Goal: Information Seeking & Learning: Check status

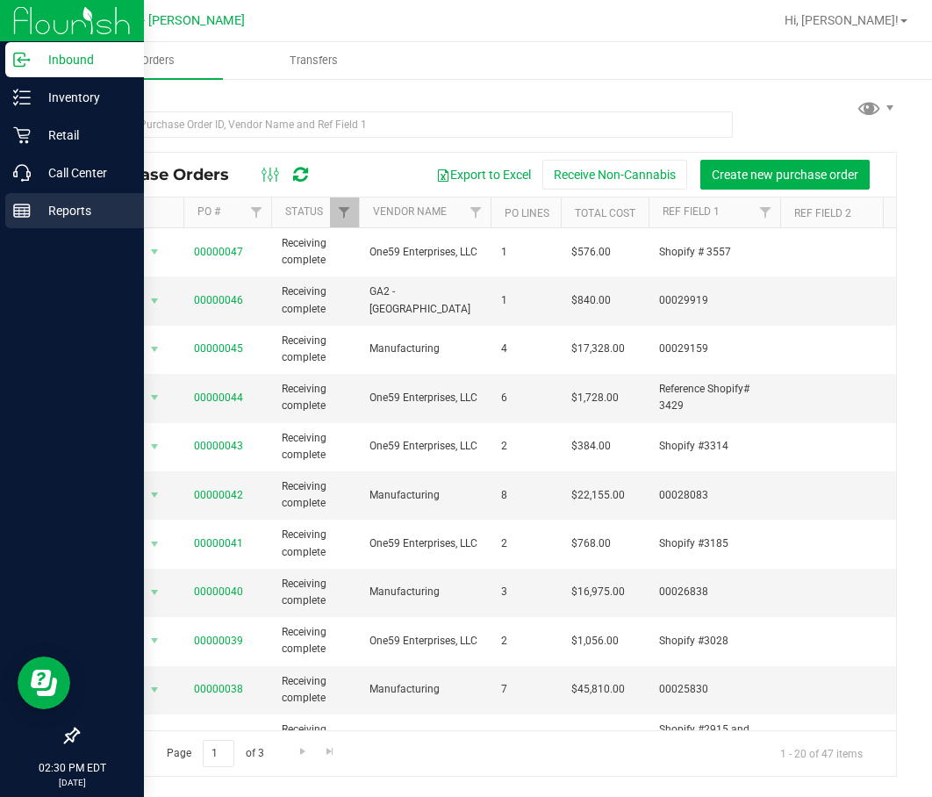
click at [49, 206] on p "Reports" at bounding box center [83, 210] width 105 height 21
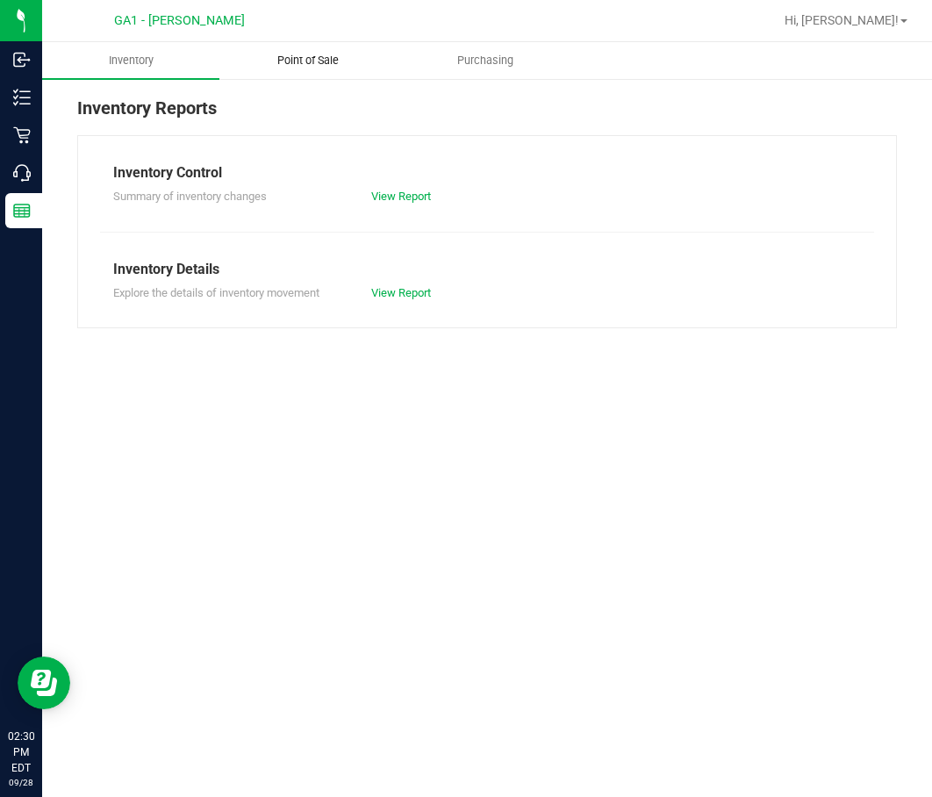
click at [347, 69] on uib-tab-heading "Point of Sale" at bounding box center [307, 60] width 175 height 35
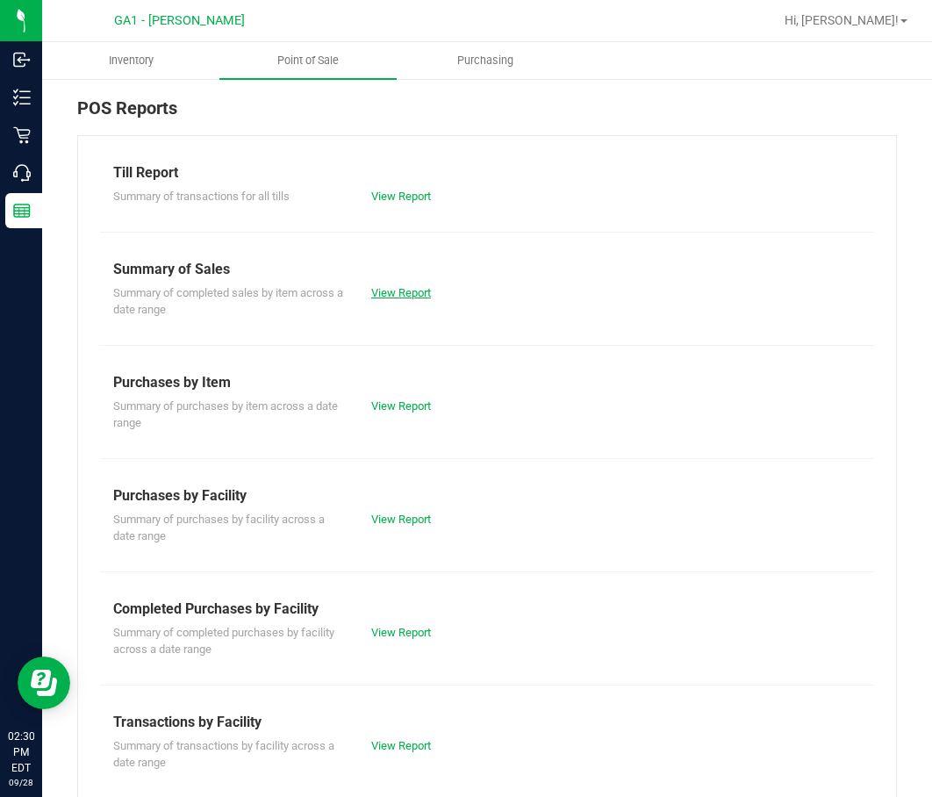
click at [394, 291] on link "View Report" at bounding box center [401, 292] width 60 height 13
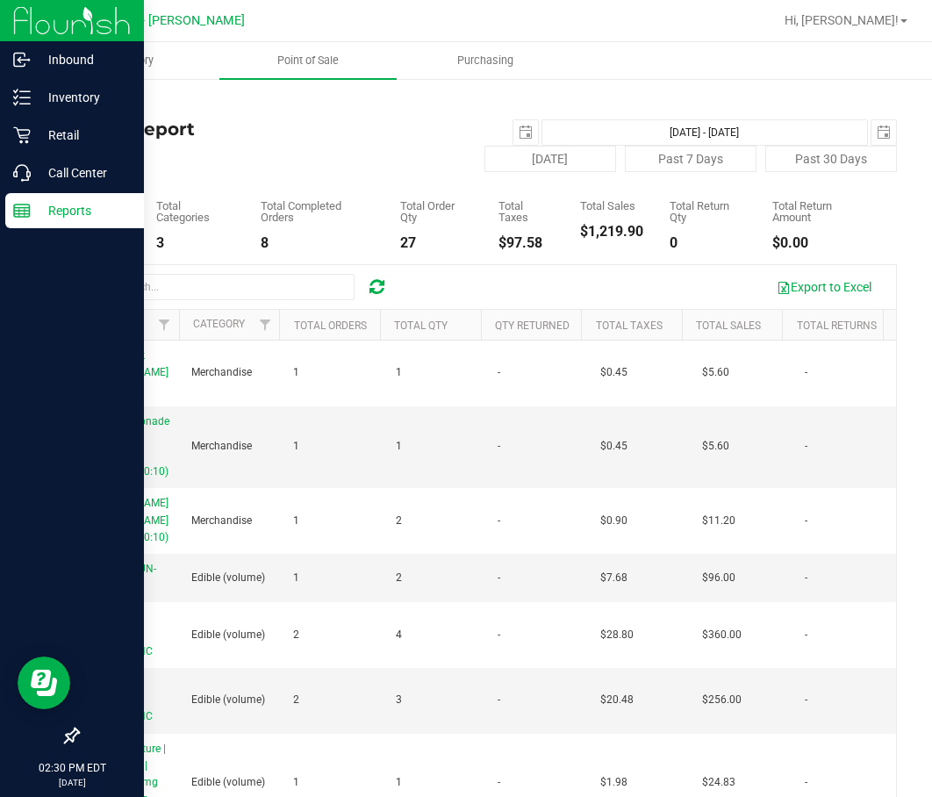
click at [65, 27] on img at bounding box center [72, 20] width 118 height 41
